Goal: Information Seeking & Learning: Learn about a topic

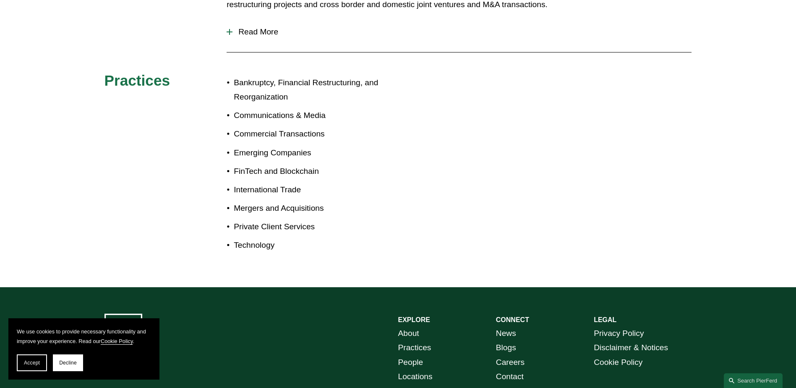
scroll to position [484, 0]
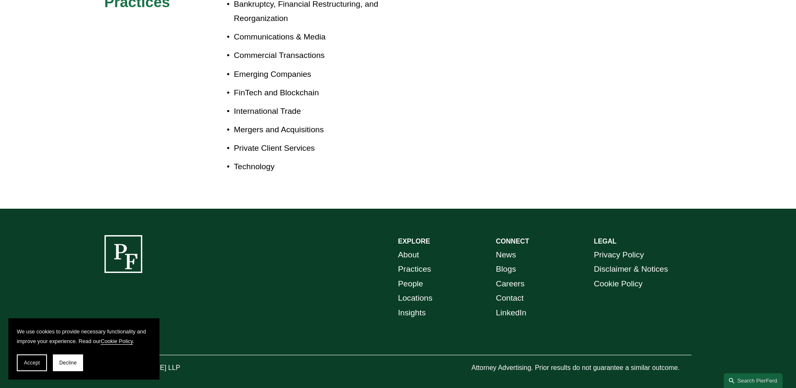
click at [410, 276] on link "People" at bounding box center [410, 283] width 25 height 15
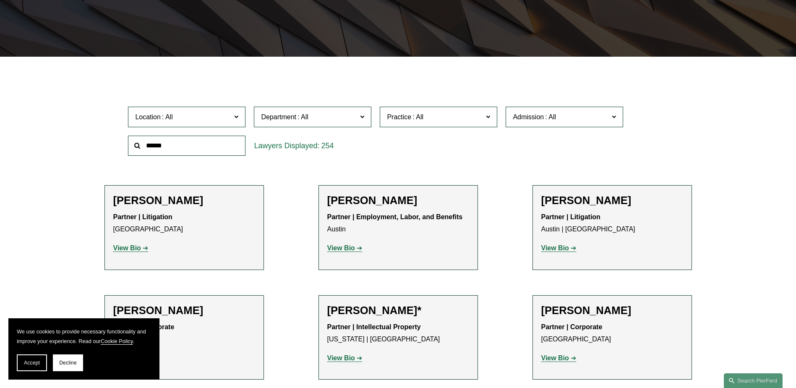
scroll to position [210, 0]
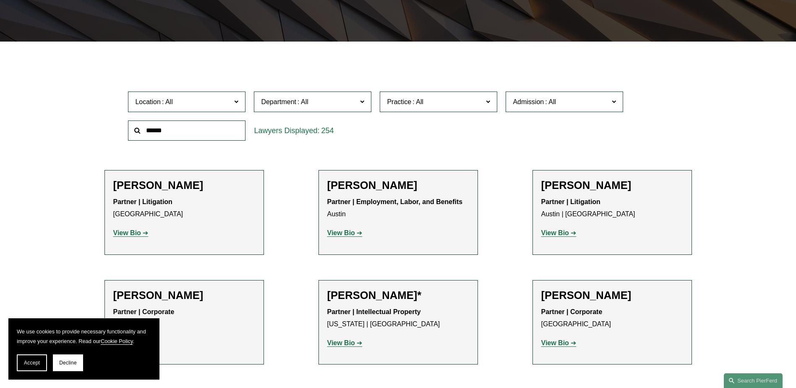
click at [198, 107] on span "Location" at bounding box center [183, 101] width 96 height 11
click at [0, 0] on link "[GEOGRAPHIC_DATA]" at bounding box center [0, 0] width 0 height 0
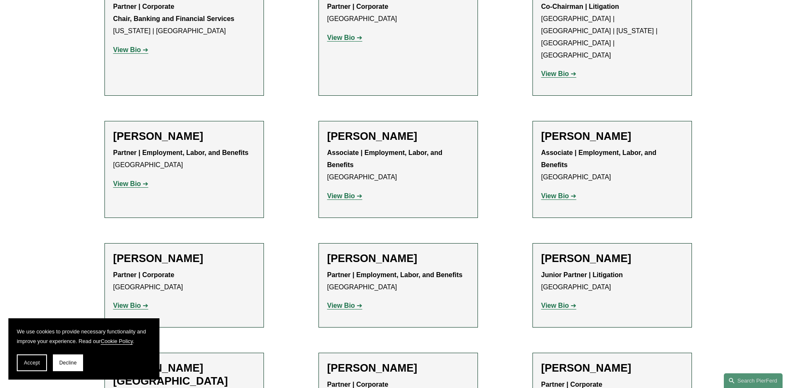
scroll to position [419, 0]
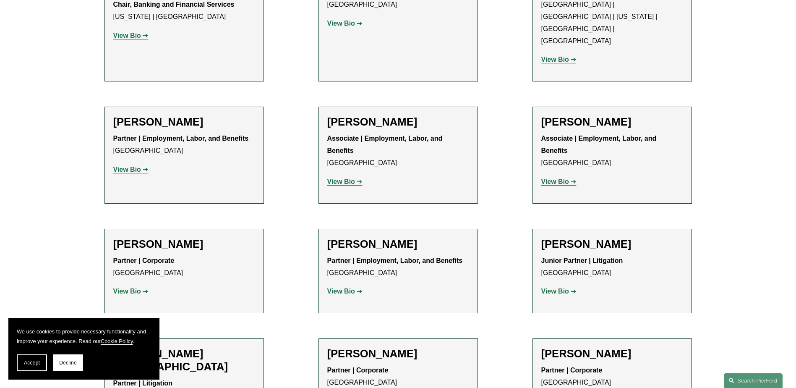
click at [128, 287] on strong "View Bio" at bounding box center [127, 290] width 28 height 7
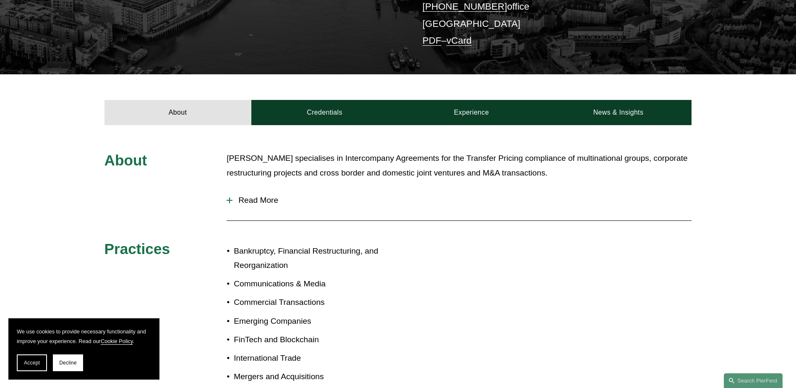
scroll to position [252, 0]
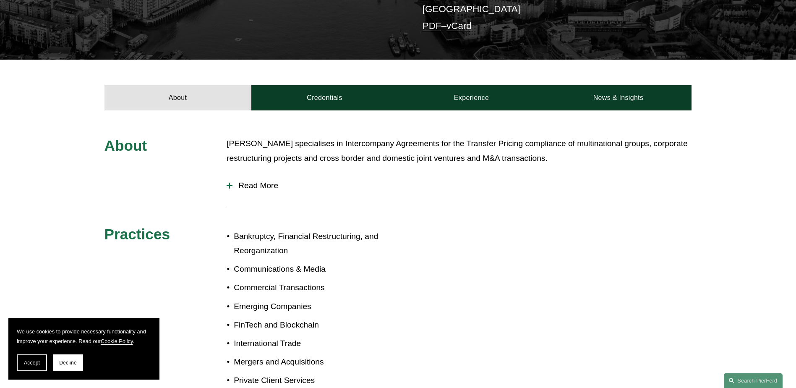
click at [289, 181] on span "Read More" at bounding box center [461, 185] width 459 height 9
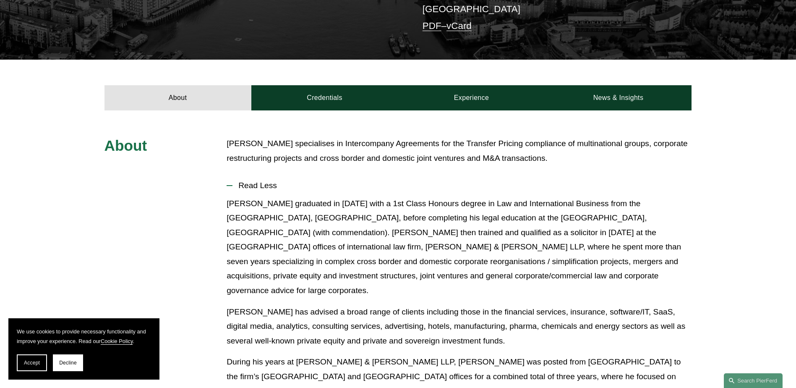
click at [257, 181] on span "Read Less" at bounding box center [461, 185] width 459 height 9
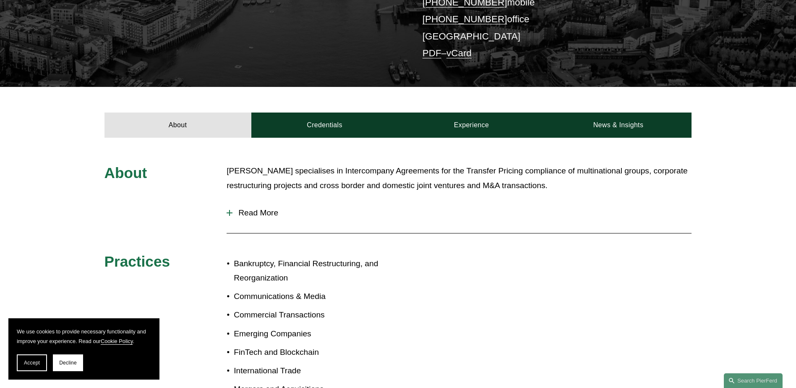
scroll to position [210, 0]
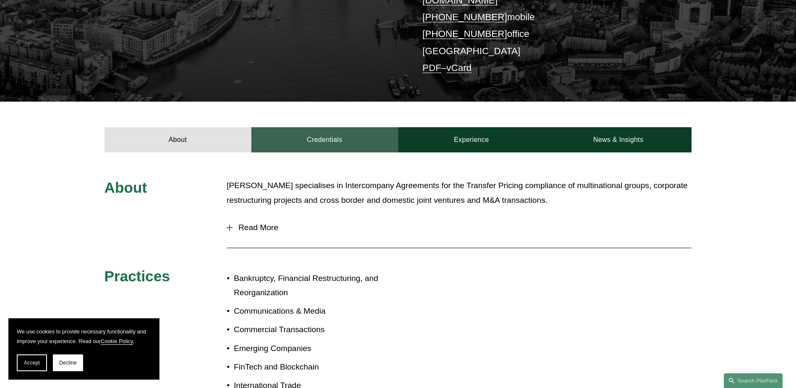
click at [349, 128] on link "Credentials" at bounding box center [324, 139] width 147 height 25
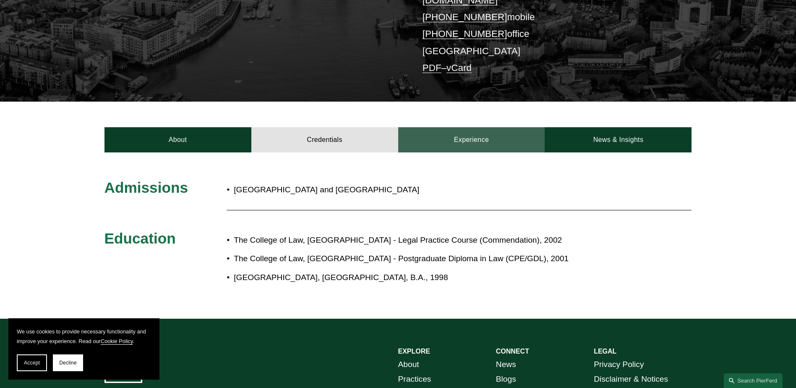
click at [445, 130] on link "Experience" at bounding box center [471, 139] width 147 height 25
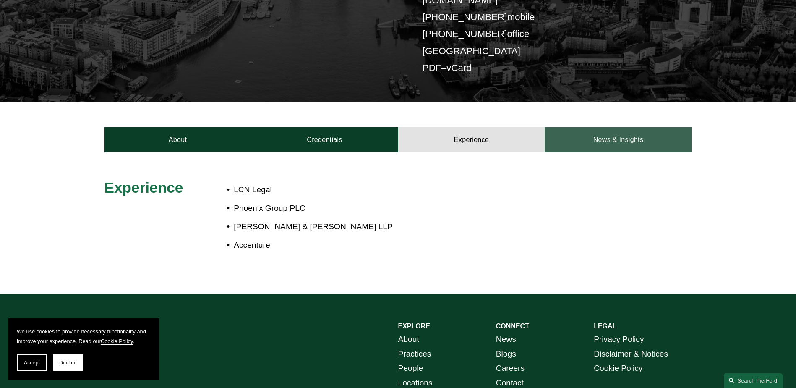
click at [663, 127] on link "News & Insights" at bounding box center [617, 139] width 147 height 25
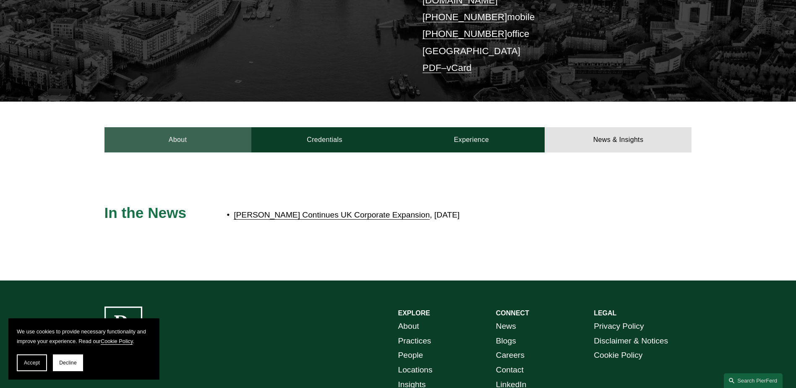
click at [154, 127] on link "About" at bounding box center [177, 139] width 147 height 25
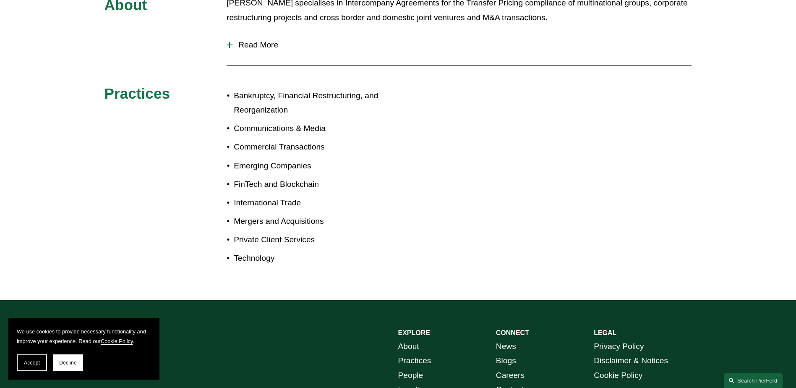
scroll to position [378, 0]
